Goal: Information Seeking & Learning: Learn about a topic

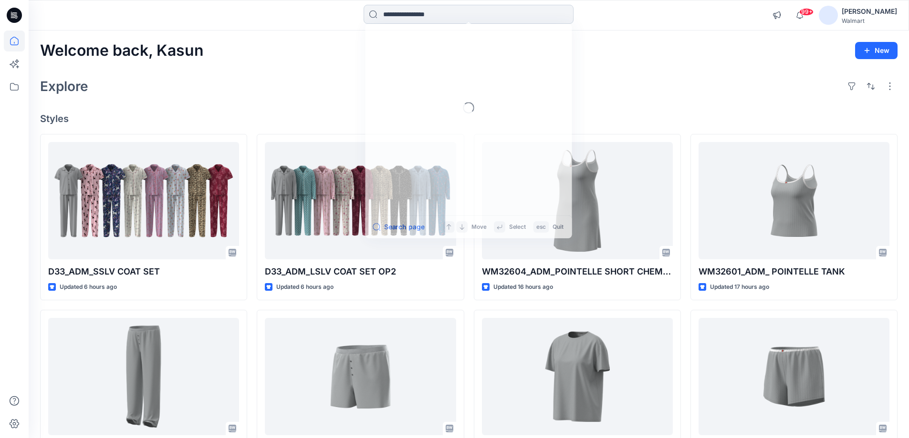
click at [466, 21] on input at bounding box center [469, 14] width 210 height 19
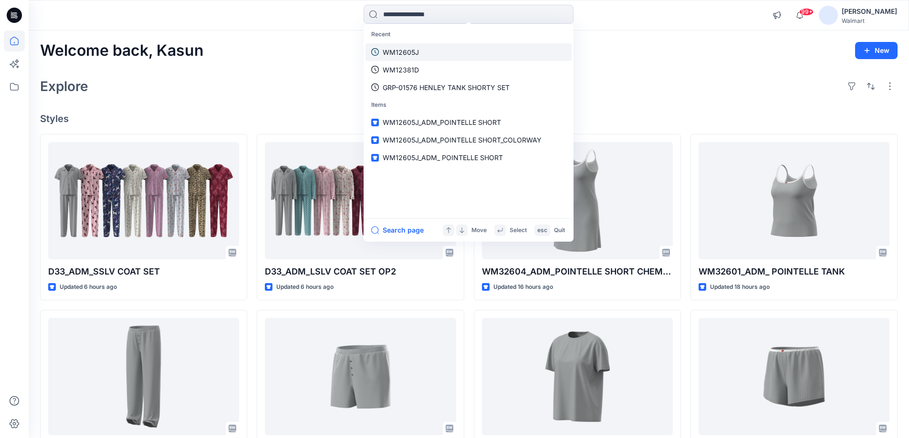
click at [417, 49] on p "WM12605J" at bounding box center [401, 52] width 36 height 10
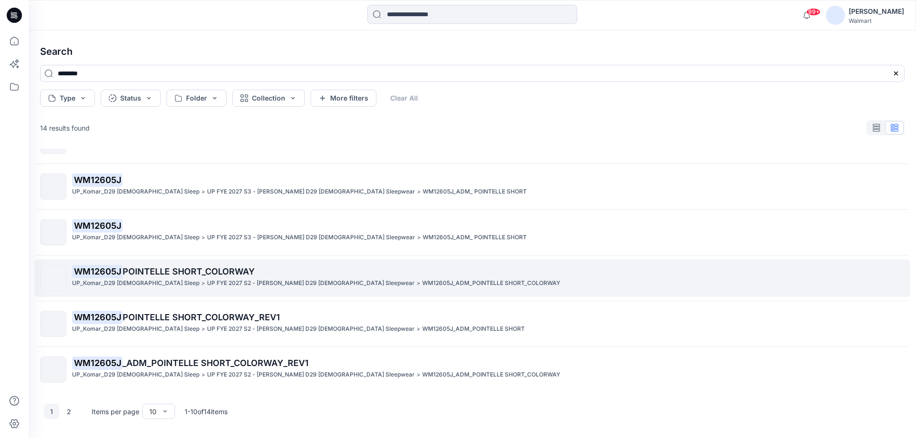
scroll to position [214, 0]
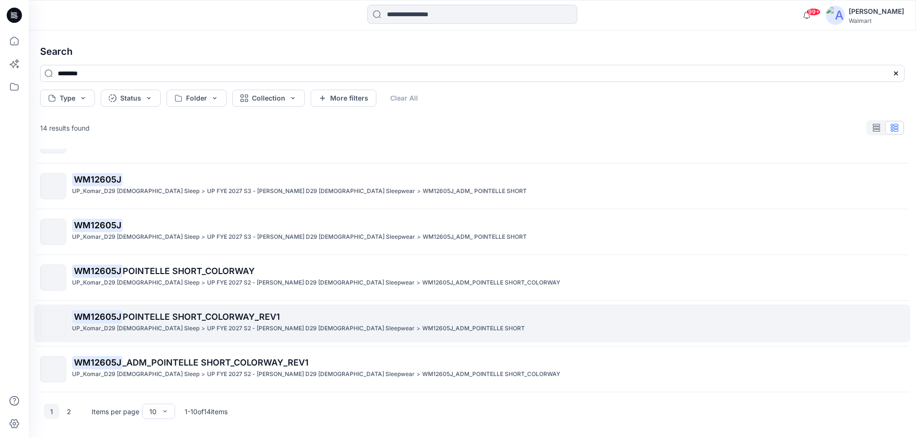
click at [198, 322] on p "WM12605J POINTELLE SHORT_COLORWAY_REV1" at bounding box center [488, 317] width 832 height 13
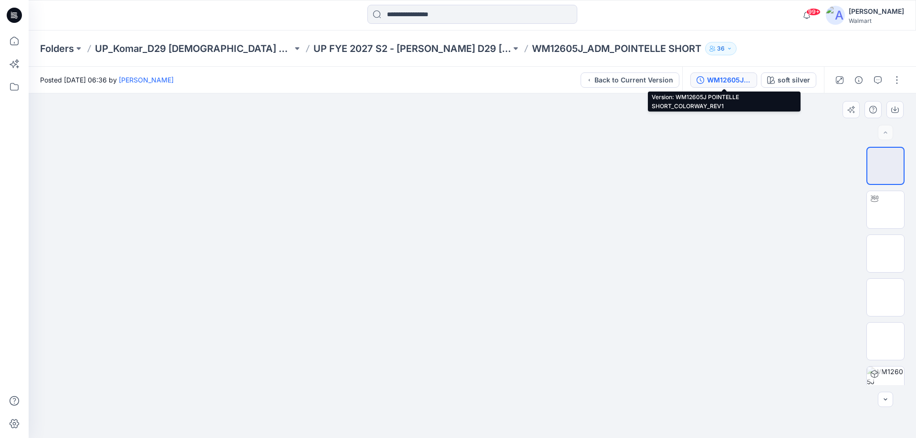
click at [748, 78] on div "WM12605J POINTELLE SHORT_COLORWAY_REV1" at bounding box center [729, 80] width 44 height 10
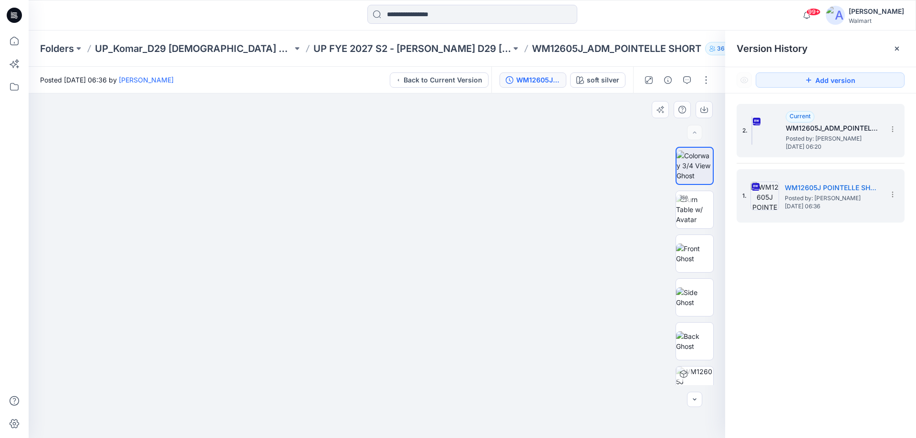
click at [805, 142] on span "Posted by: [PERSON_NAME]" at bounding box center [833, 139] width 95 height 10
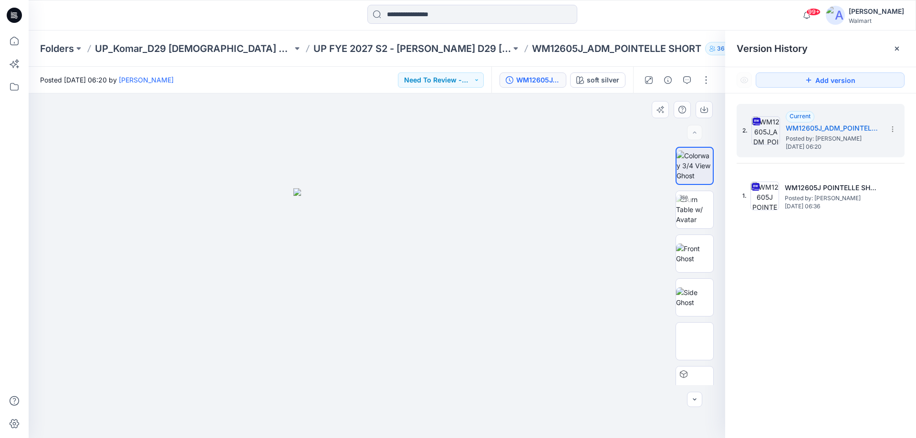
click at [563, 194] on div at bounding box center [377, 266] width 697 height 345
click at [682, 203] on div at bounding box center [683, 198] width 15 height 15
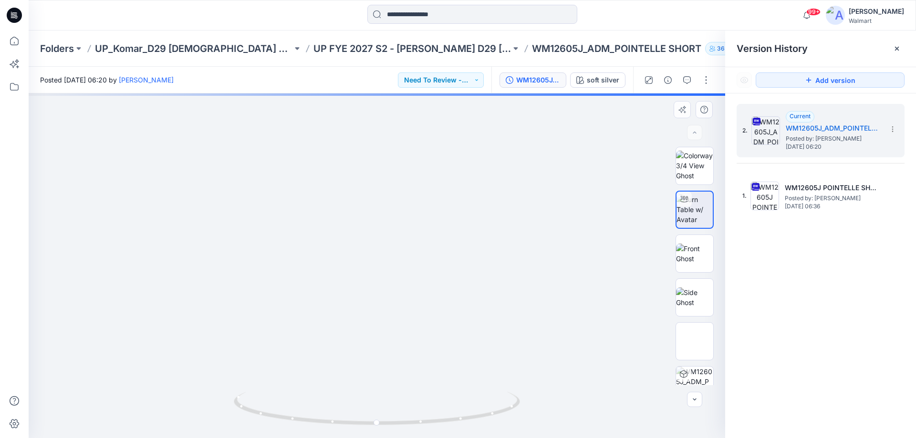
drag, startPoint x: 490, startPoint y: 230, endPoint x: 477, endPoint y: 185, distance: 47.1
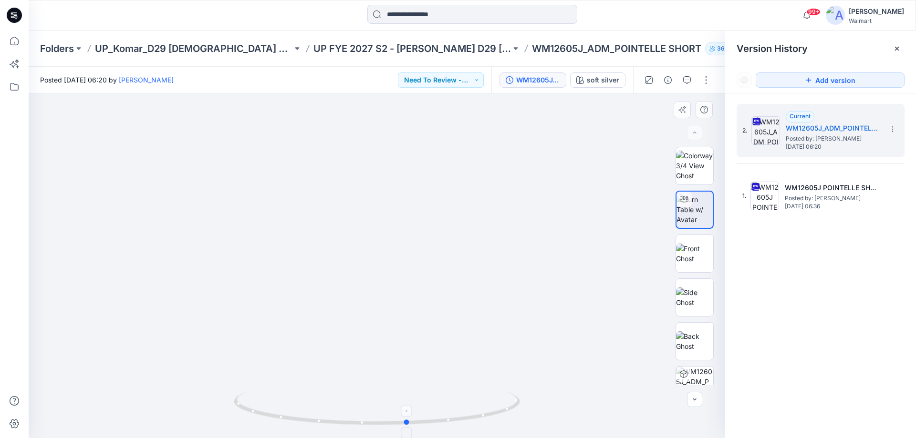
drag, startPoint x: 484, startPoint y: 417, endPoint x: 515, endPoint y: 415, distance: 31.1
click at [515, 415] on icon at bounding box center [378, 410] width 289 height 36
